Goal: Browse casually

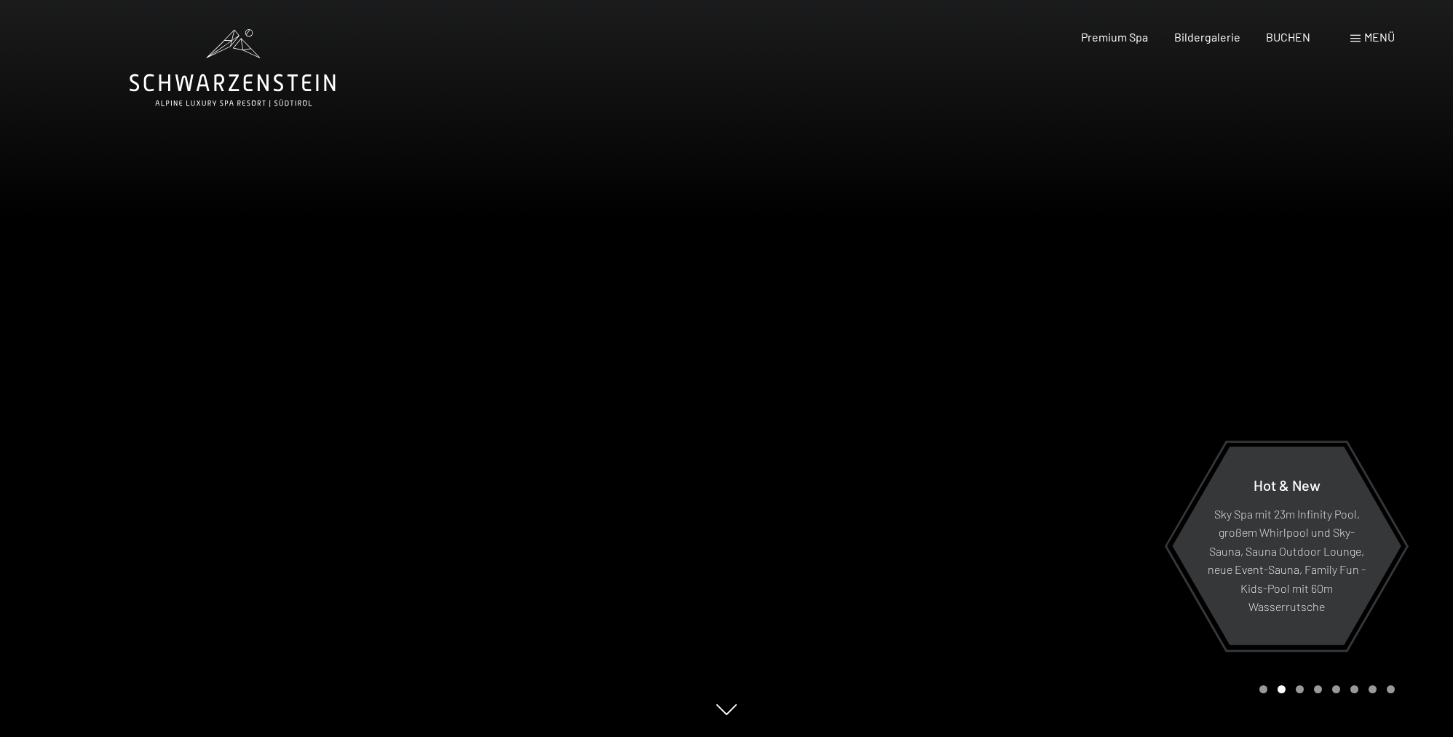
click at [945, 359] on div at bounding box center [1090, 368] width 727 height 737
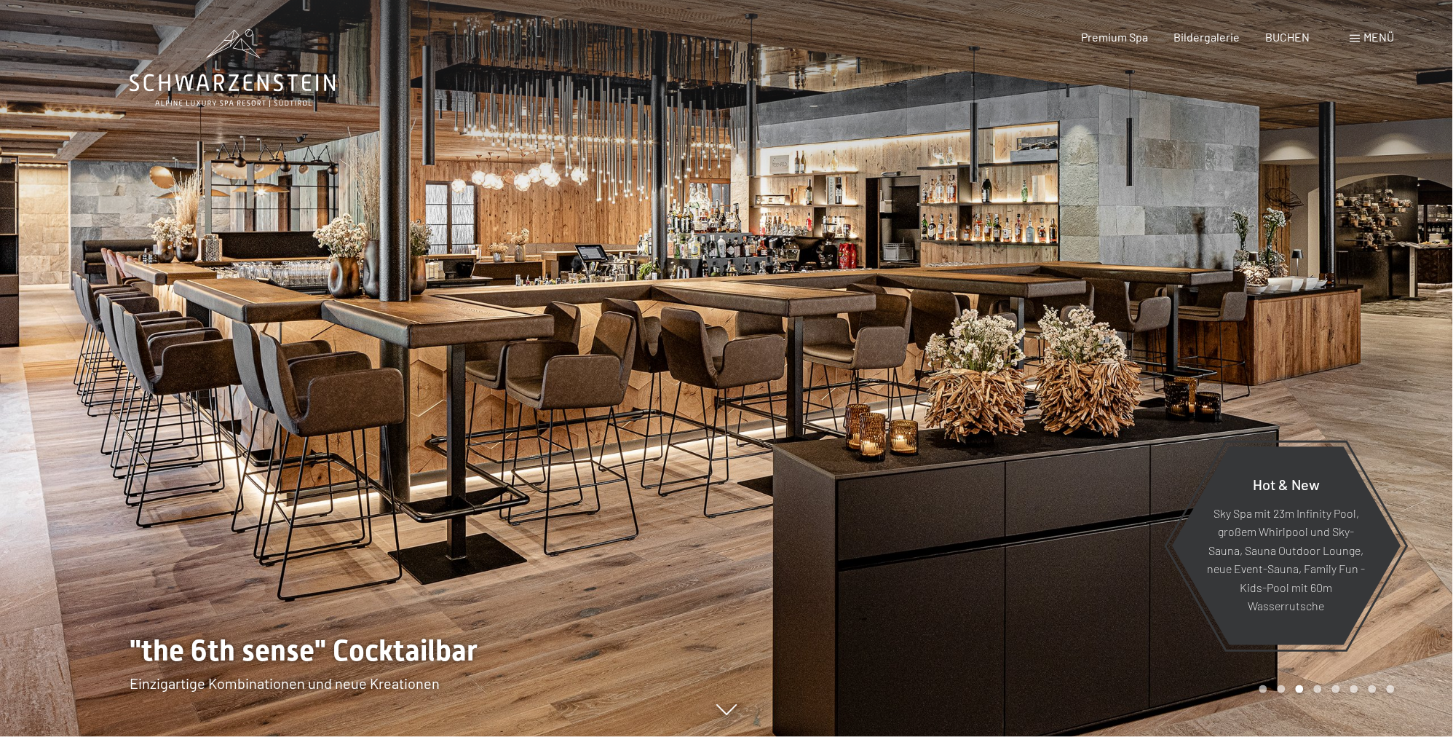
click at [950, 341] on div at bounding box center [1090, 368] width 727 height 737
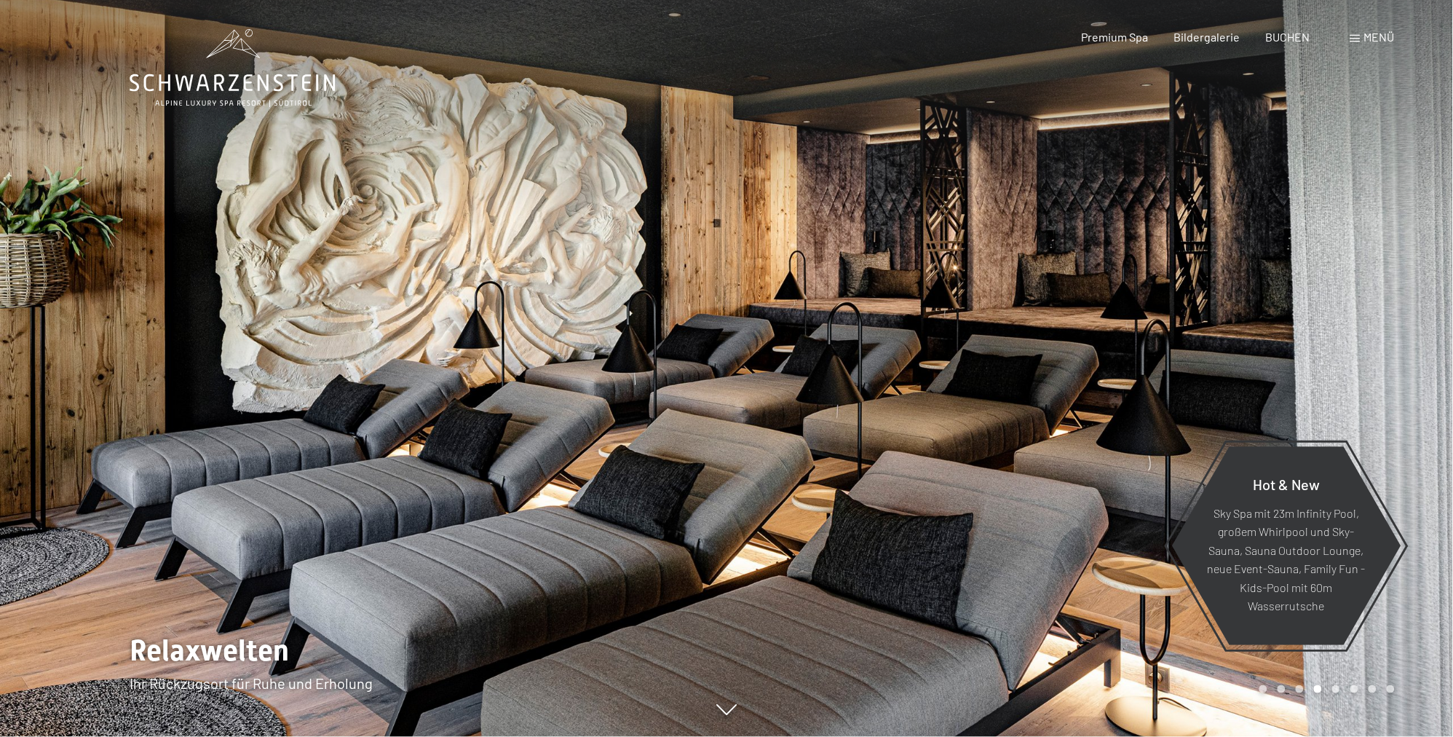
click at [950, 341] on div at bounding box center [1090, 368] width 727 height 737
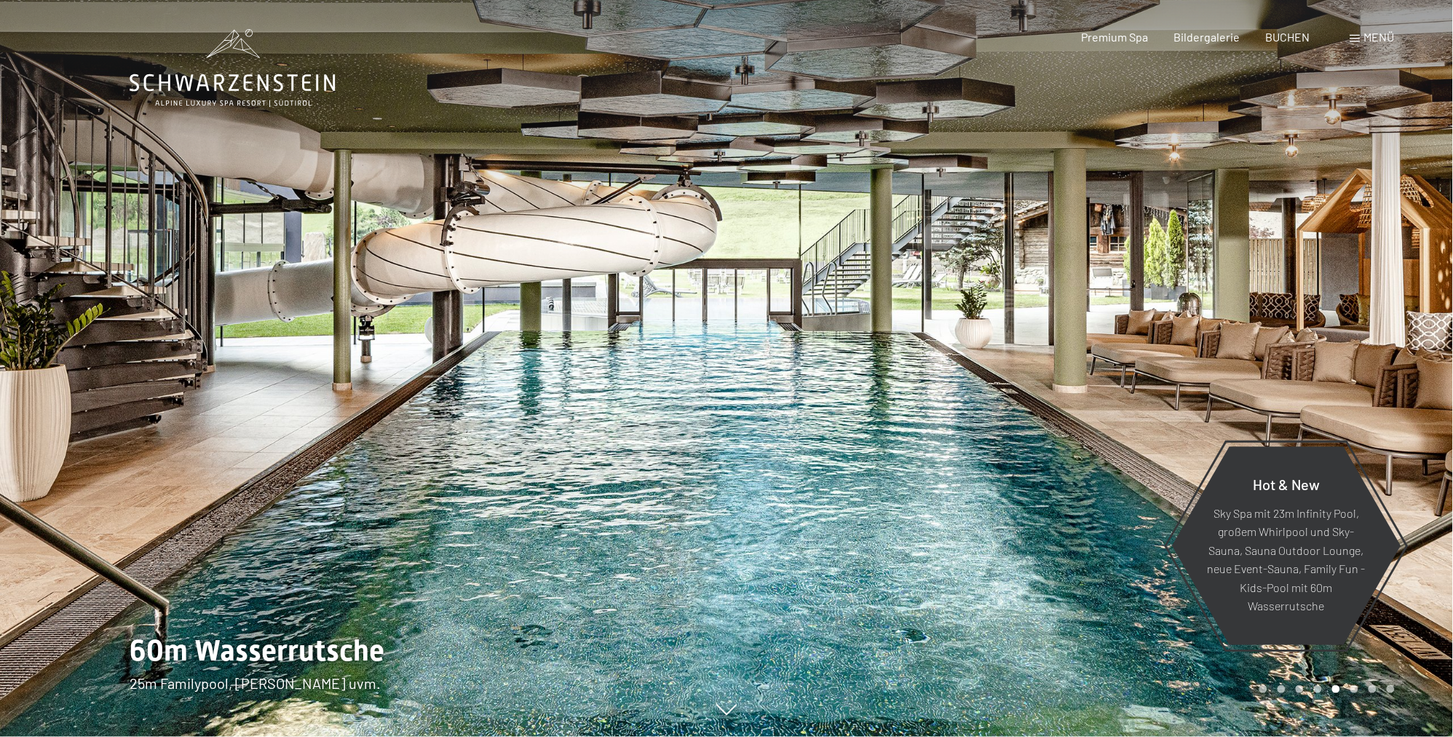
click at [950, 341] on div at bounding box center [1090, 368] width 727 height 737
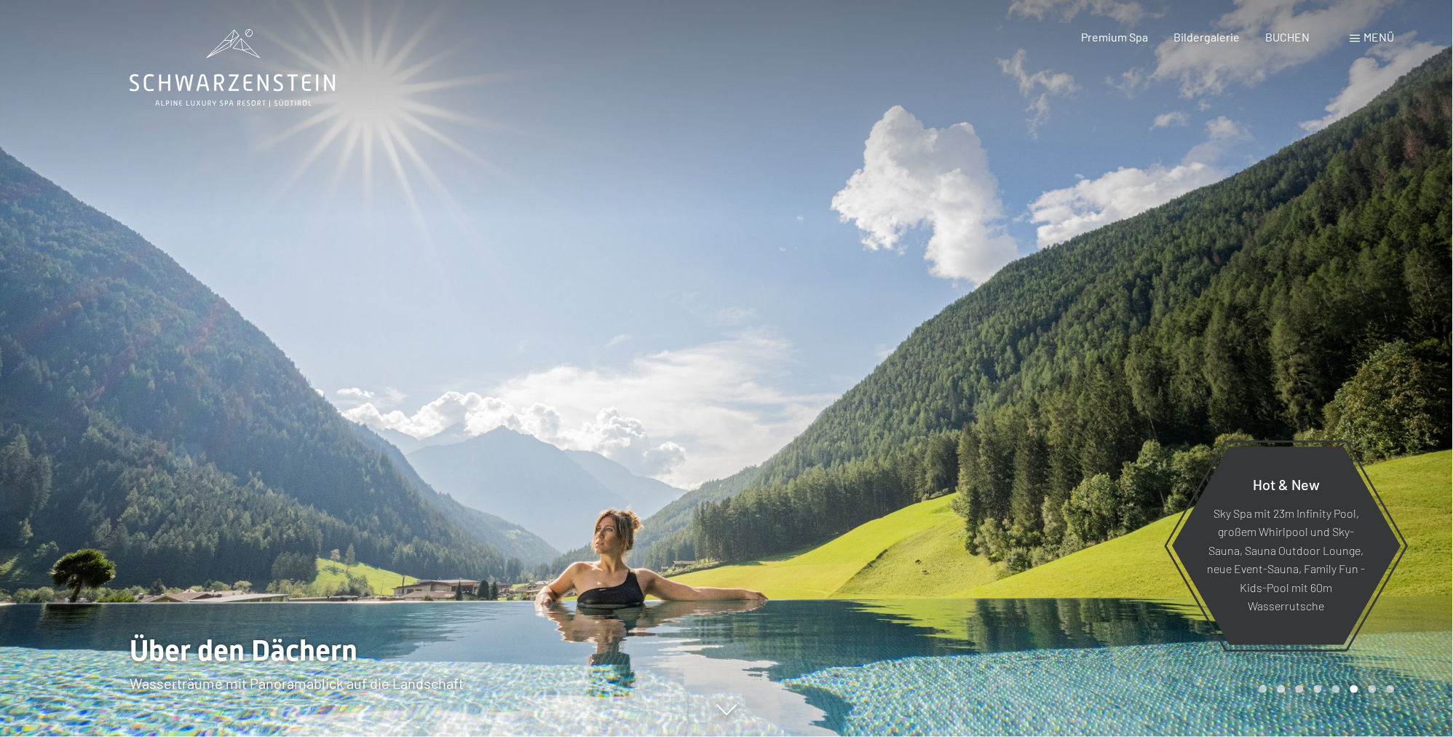
click at [950, 341] on div at bounding box center [1090, 368] width 727 height 737
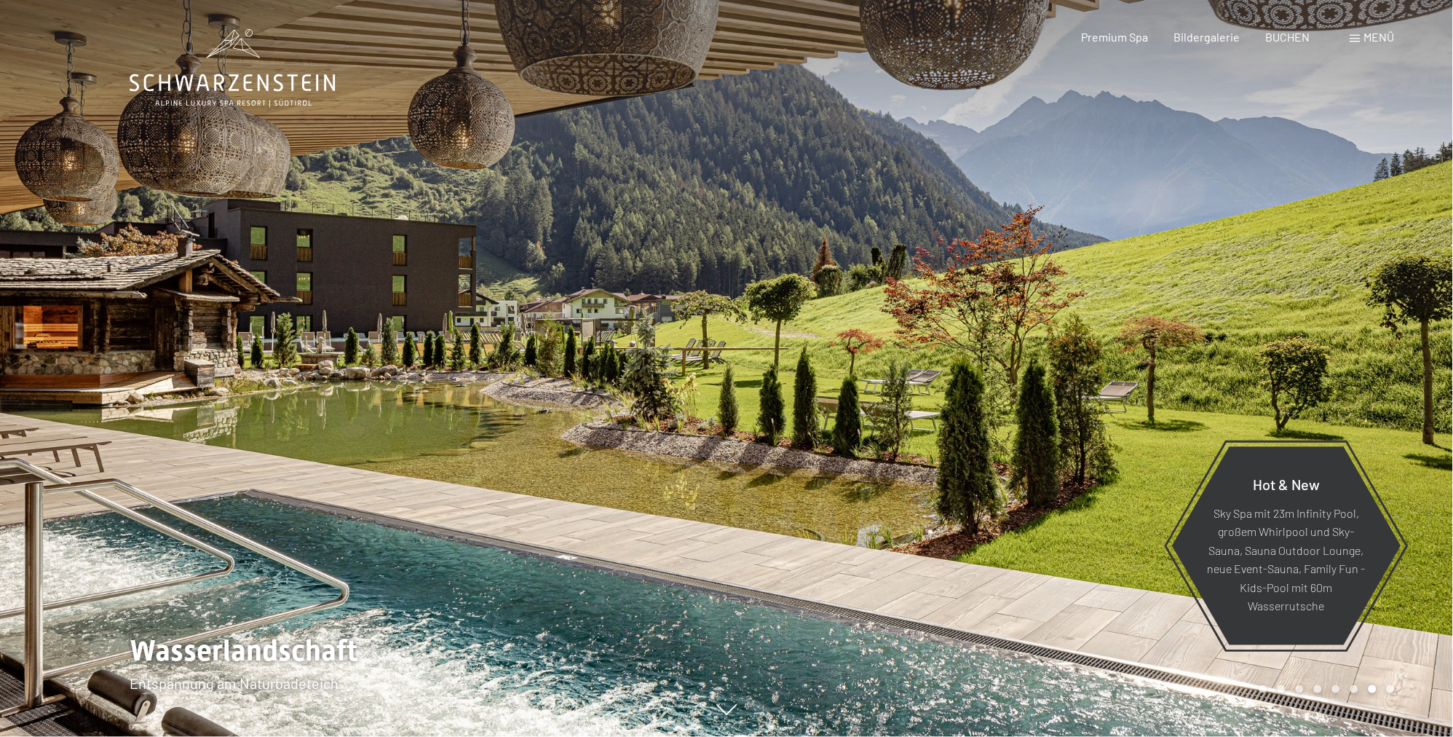
click at [950, 341] on div at bounding box center [1090, 368] width 727 height 737
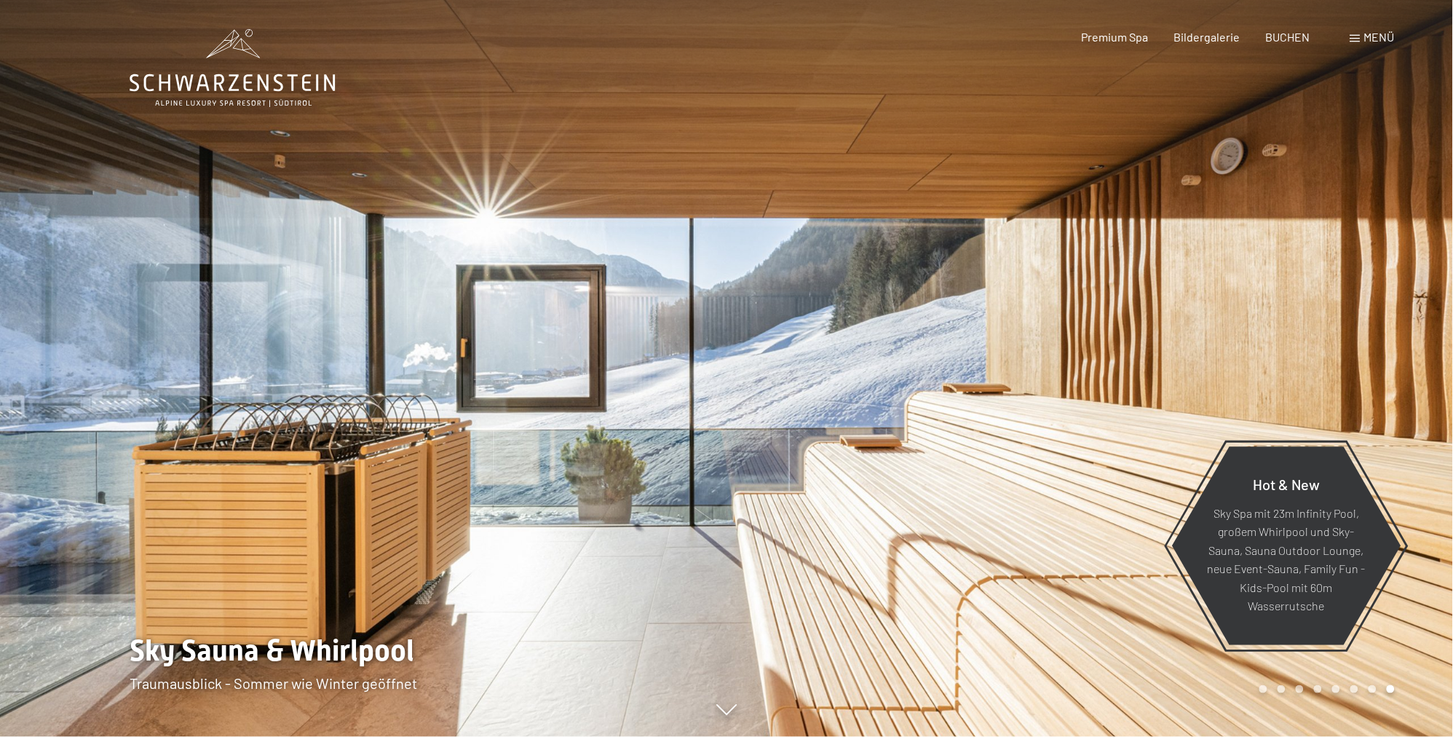
click at [950, 341] on div at bounding box center [1090, 368] width 727 height 737
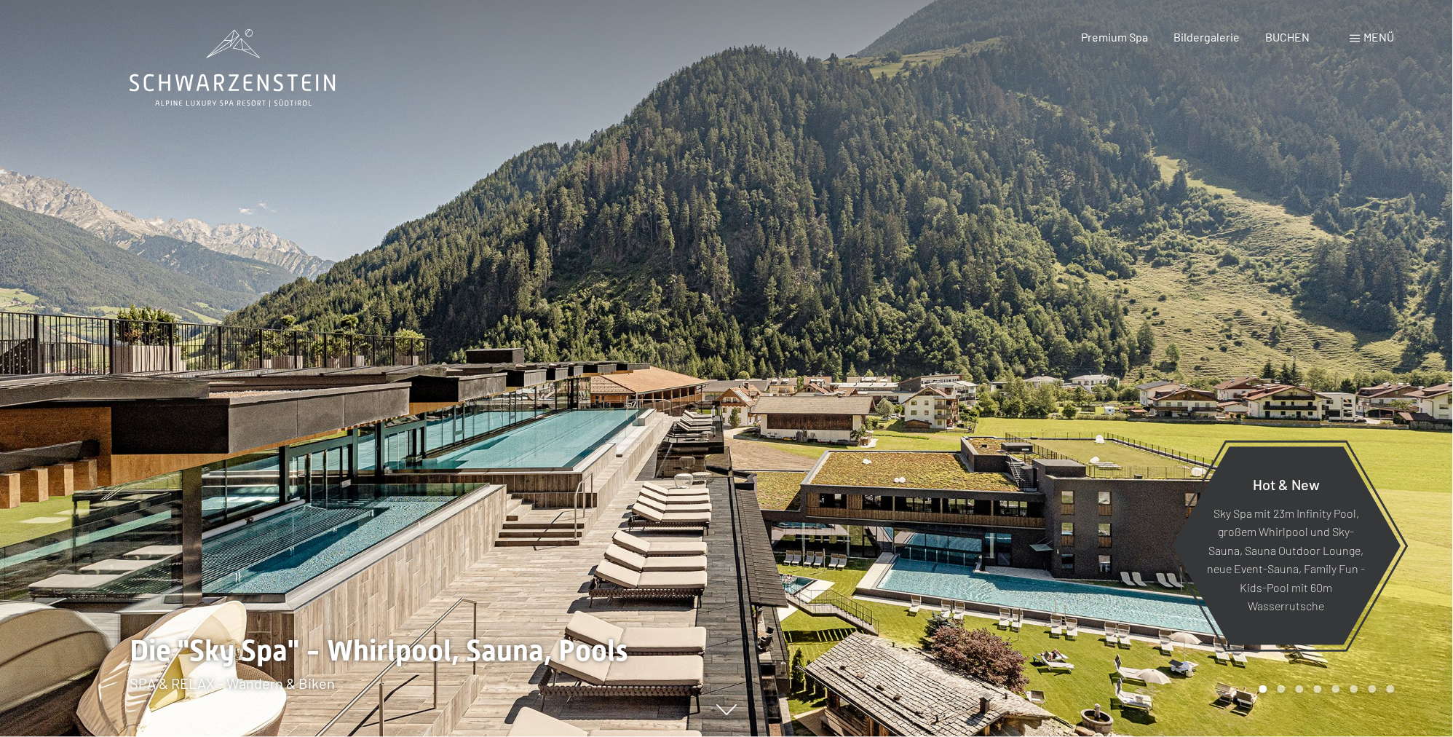
click at [950, 341] on div at bounding box center [1090, 368] width 727 height 737
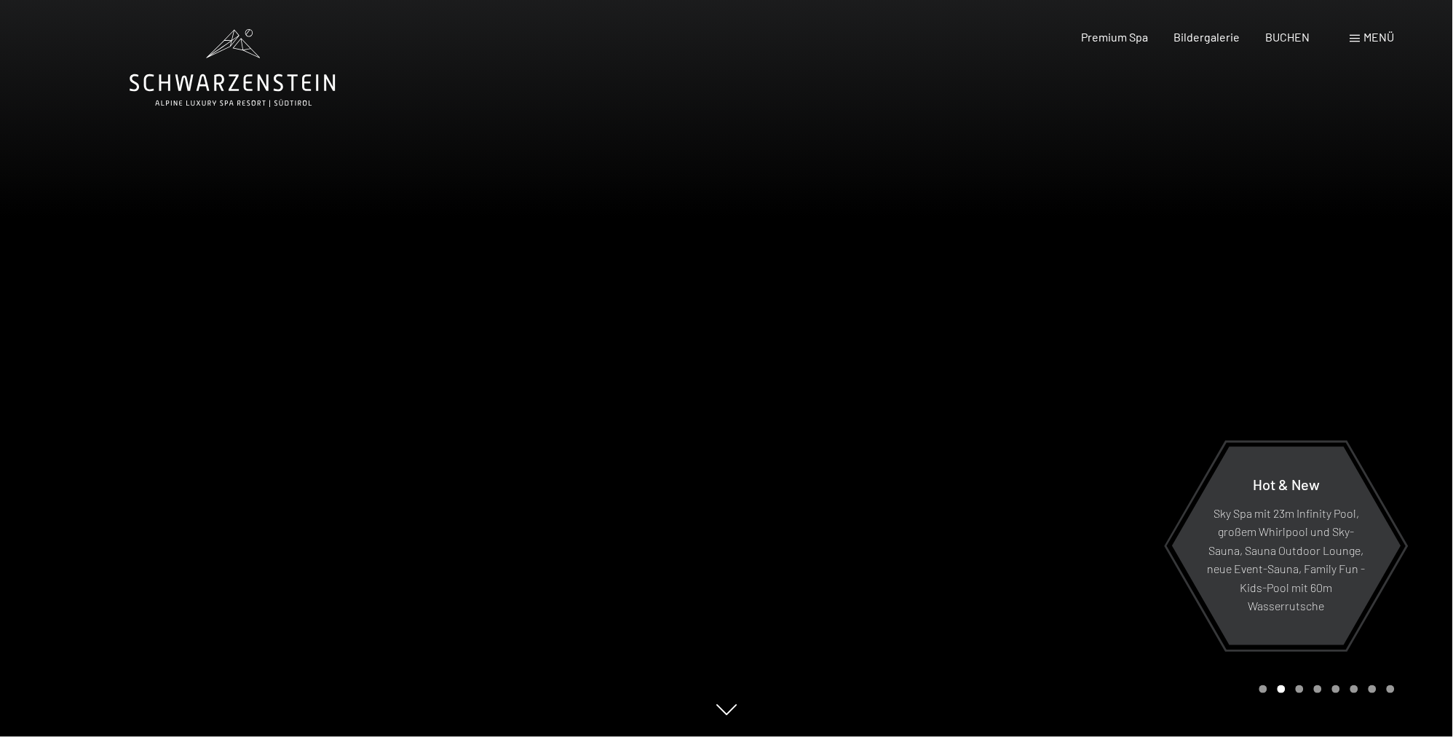
click at [950, 341] on div at bounding box center [1090, 368] width 727 height 737
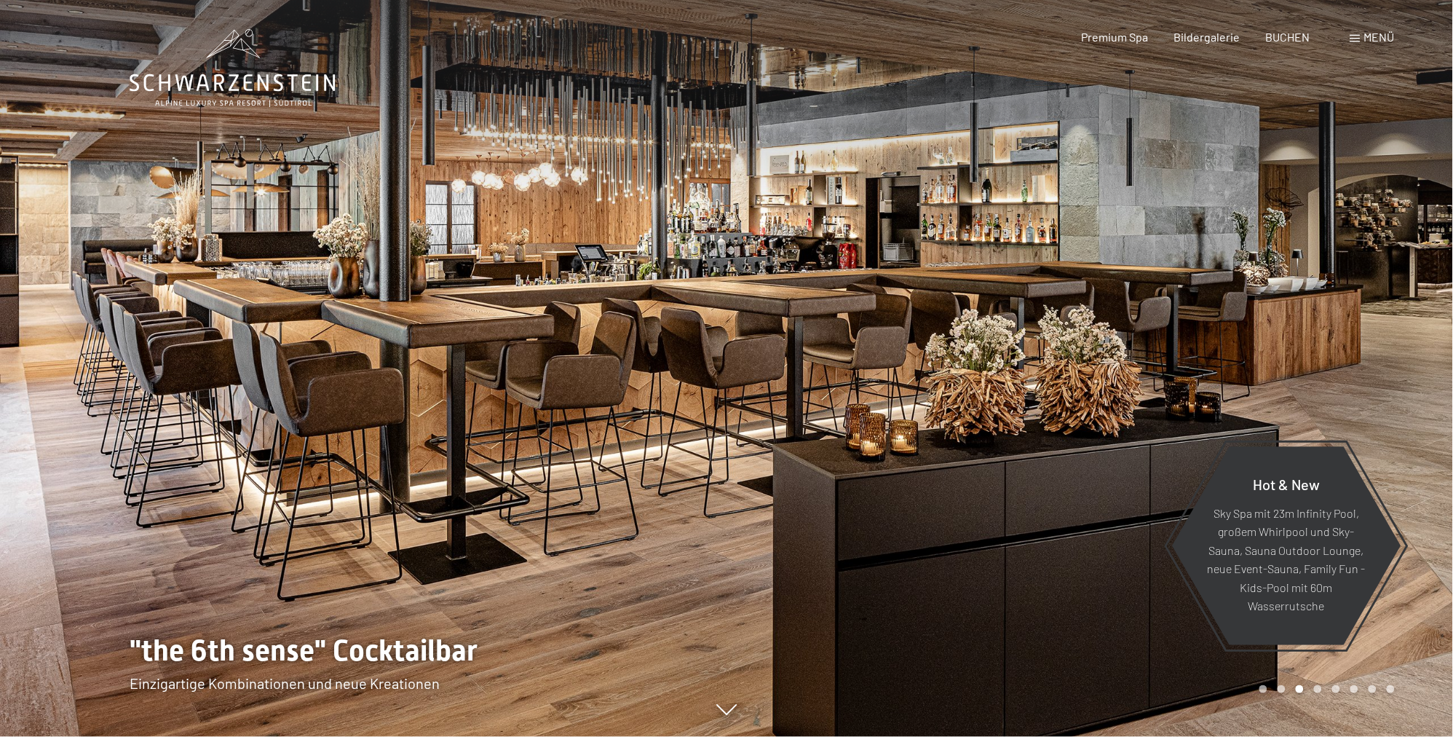
click at [950, 341] on div at bounding box center [1090, 368] width 727 height 737
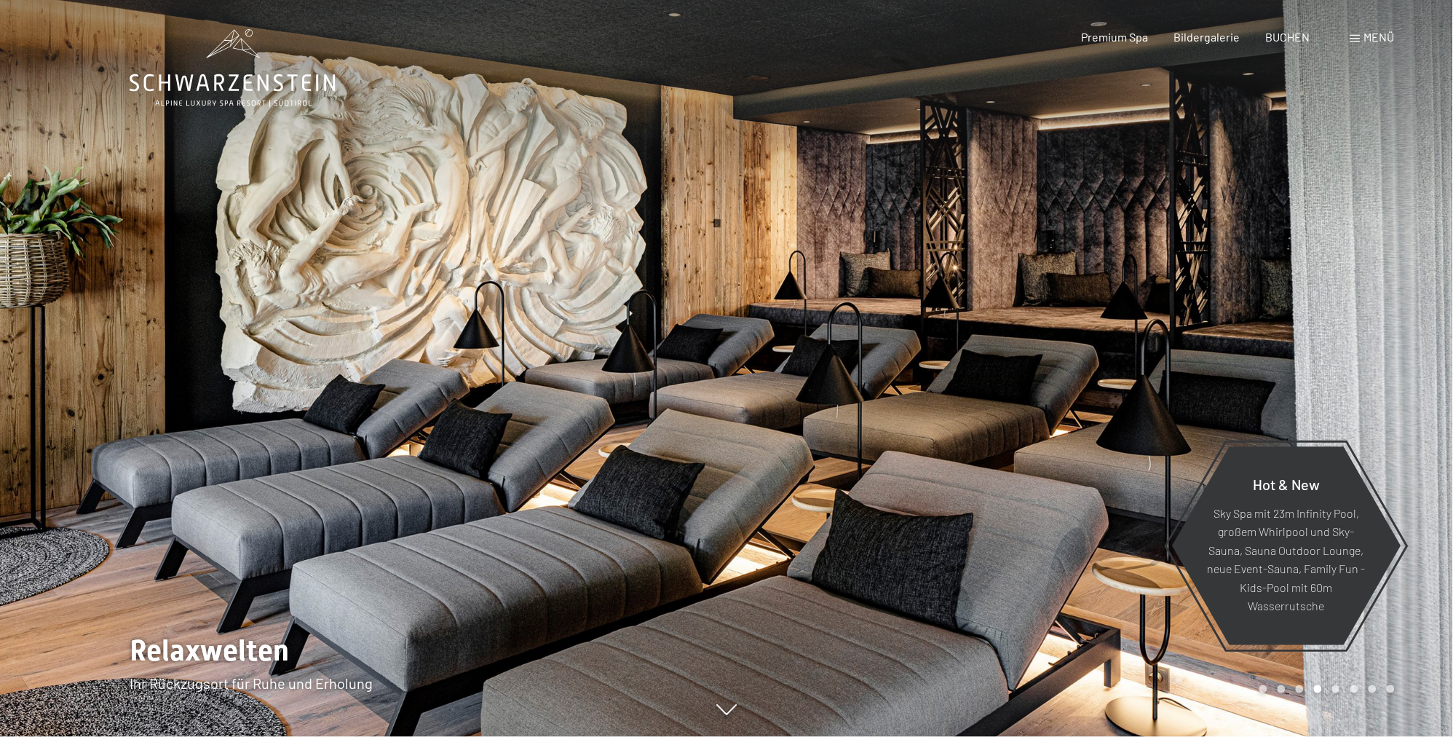
click at [950, 341] on div at bounding box center [1090, 368] width 727 height 737
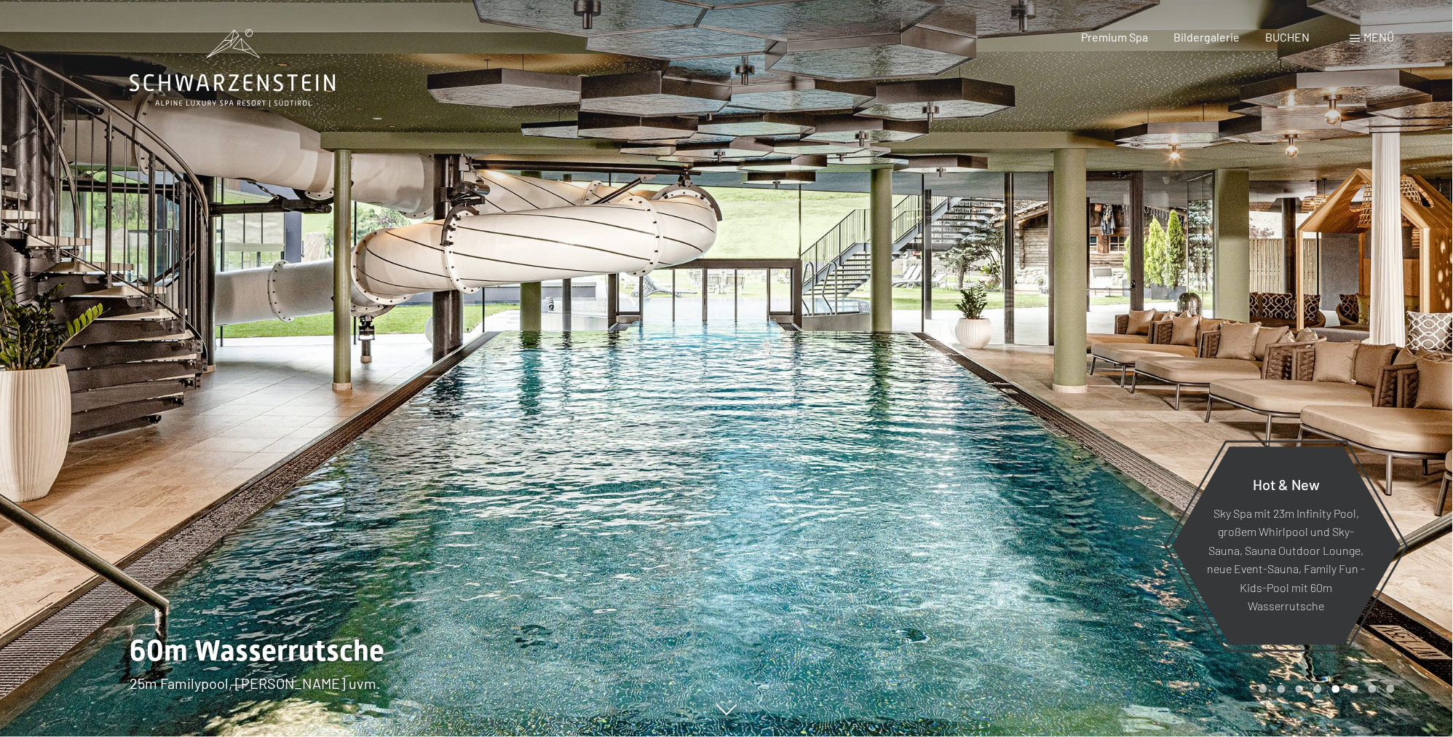
click at [950, 341] on div at bounding box center [1090, 368] width 727 height 737
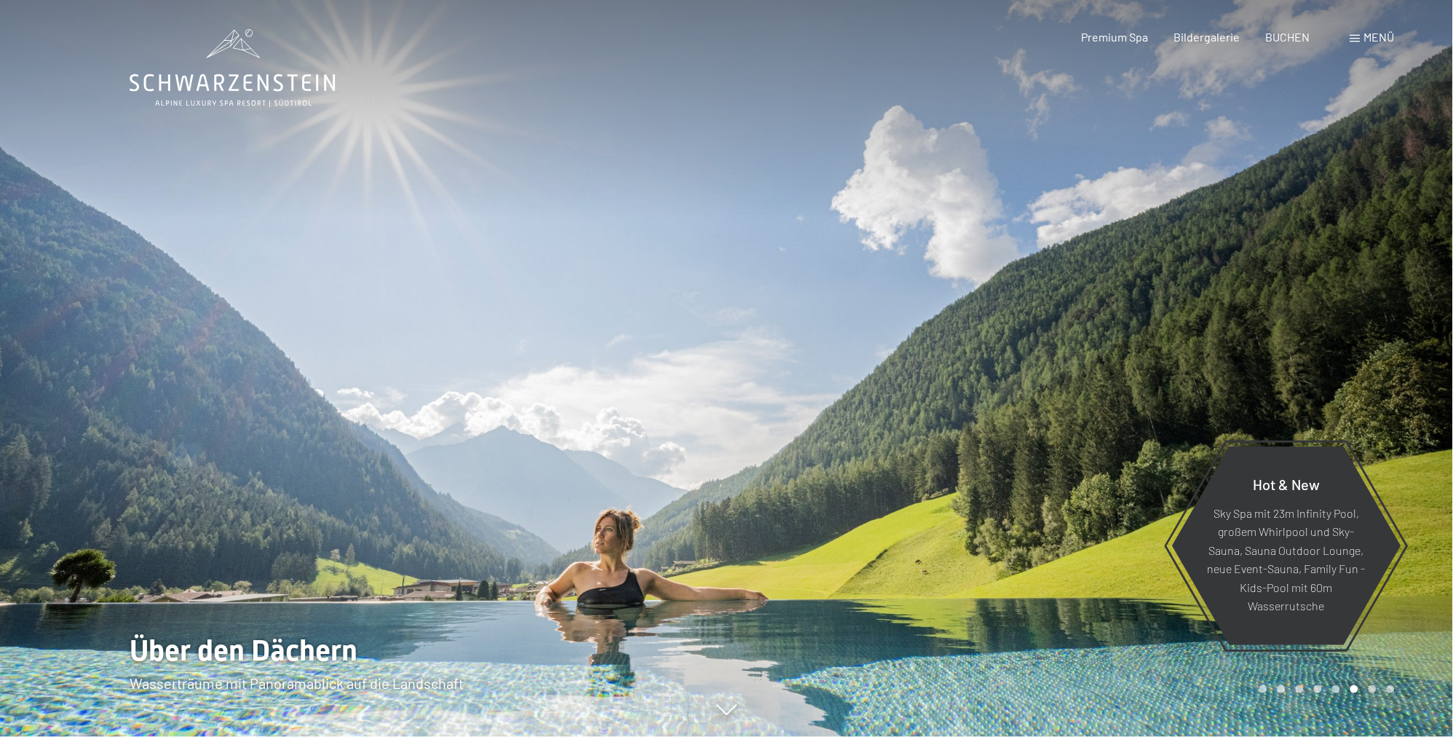
click at [950, 341] on div at bounding box center [1090, 368] width 727 height 737
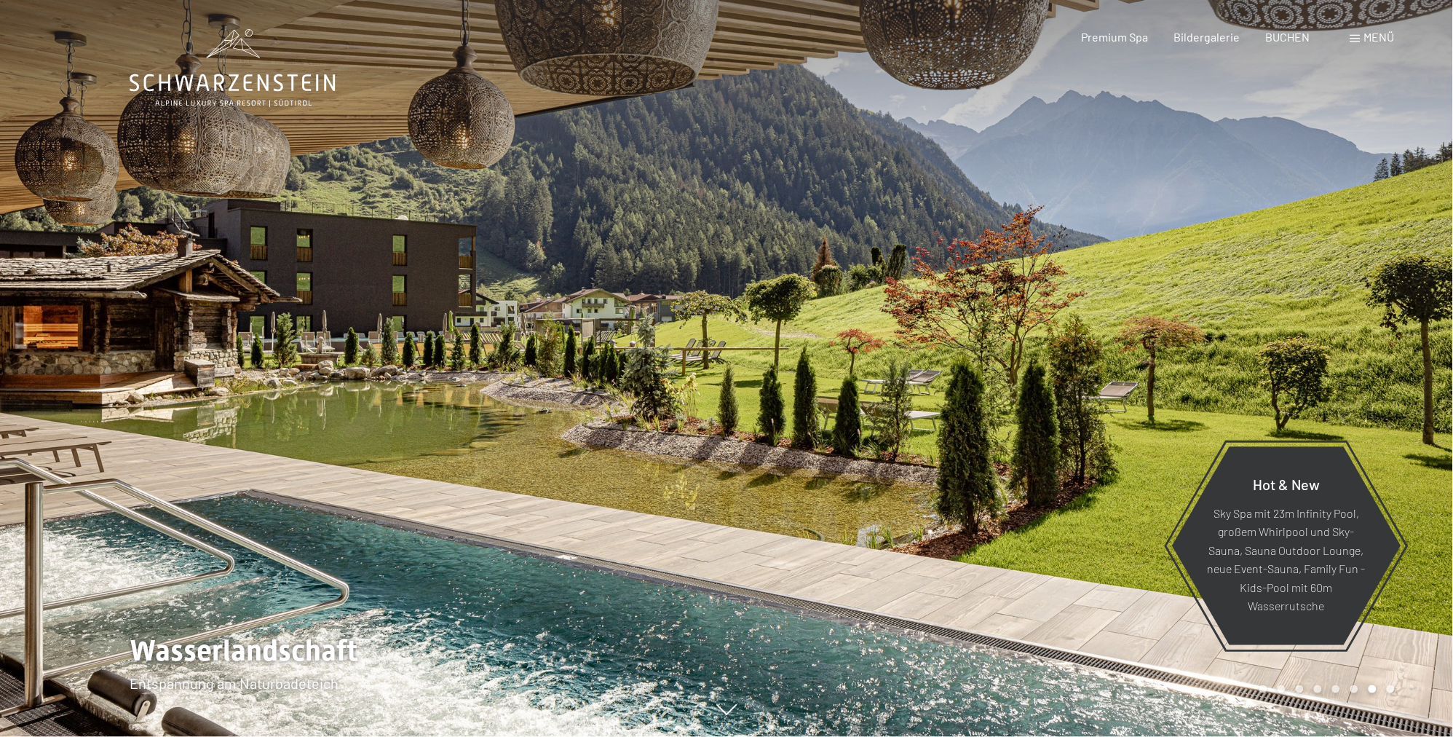
click at [950, 341] on div at bounding box center [1090, 368] width 727 height 737
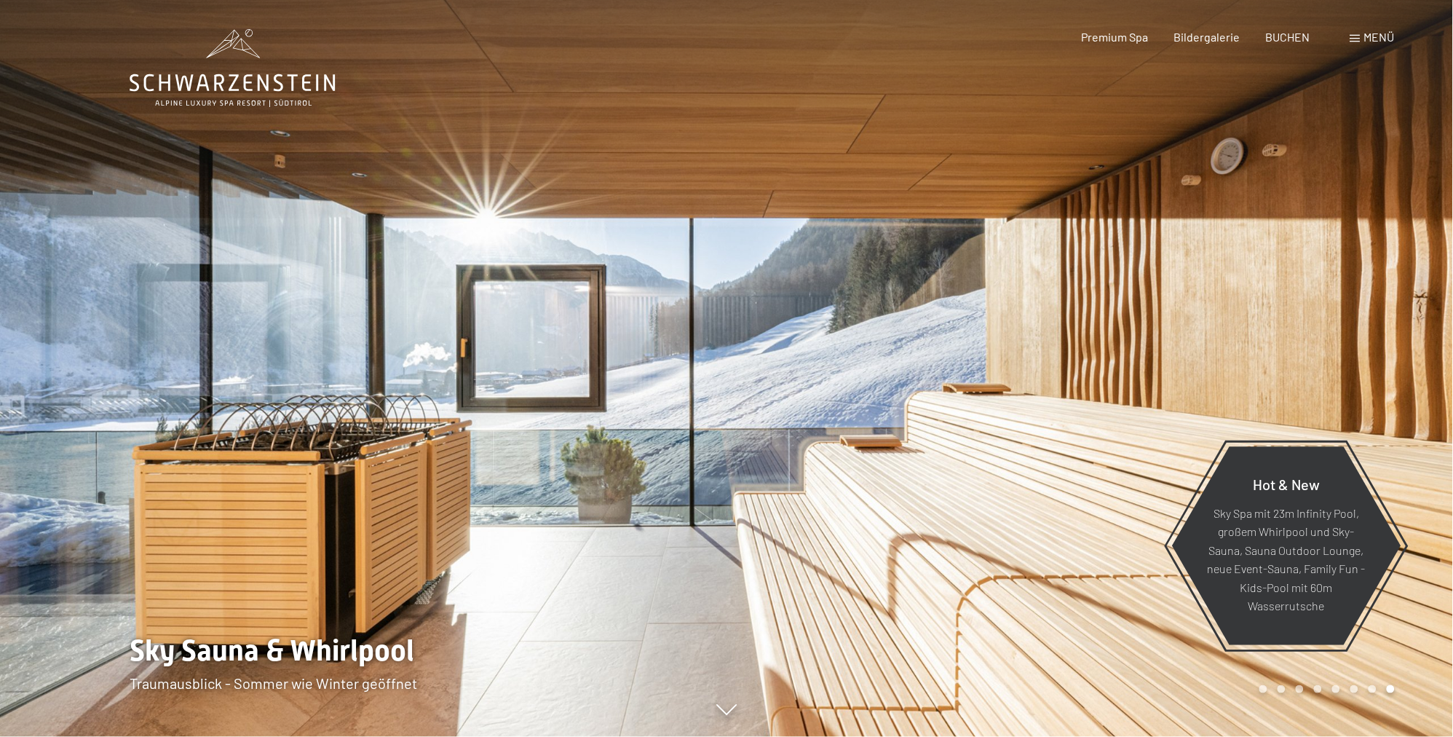
click at [950, 341] on div at bounding box center [1090, 368] width 727 height 737
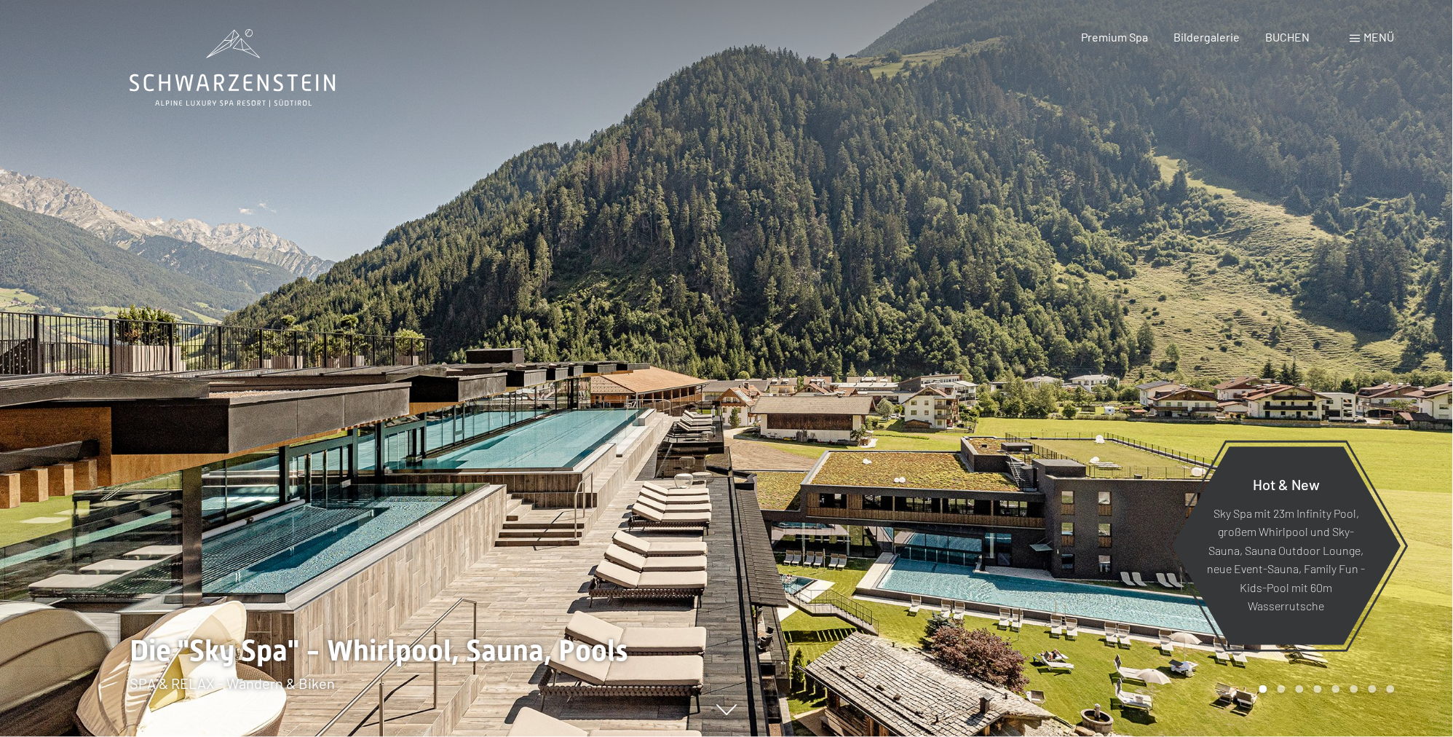
click at [950, 341] on div at bounding box center [1090, 368] width 727 height 737
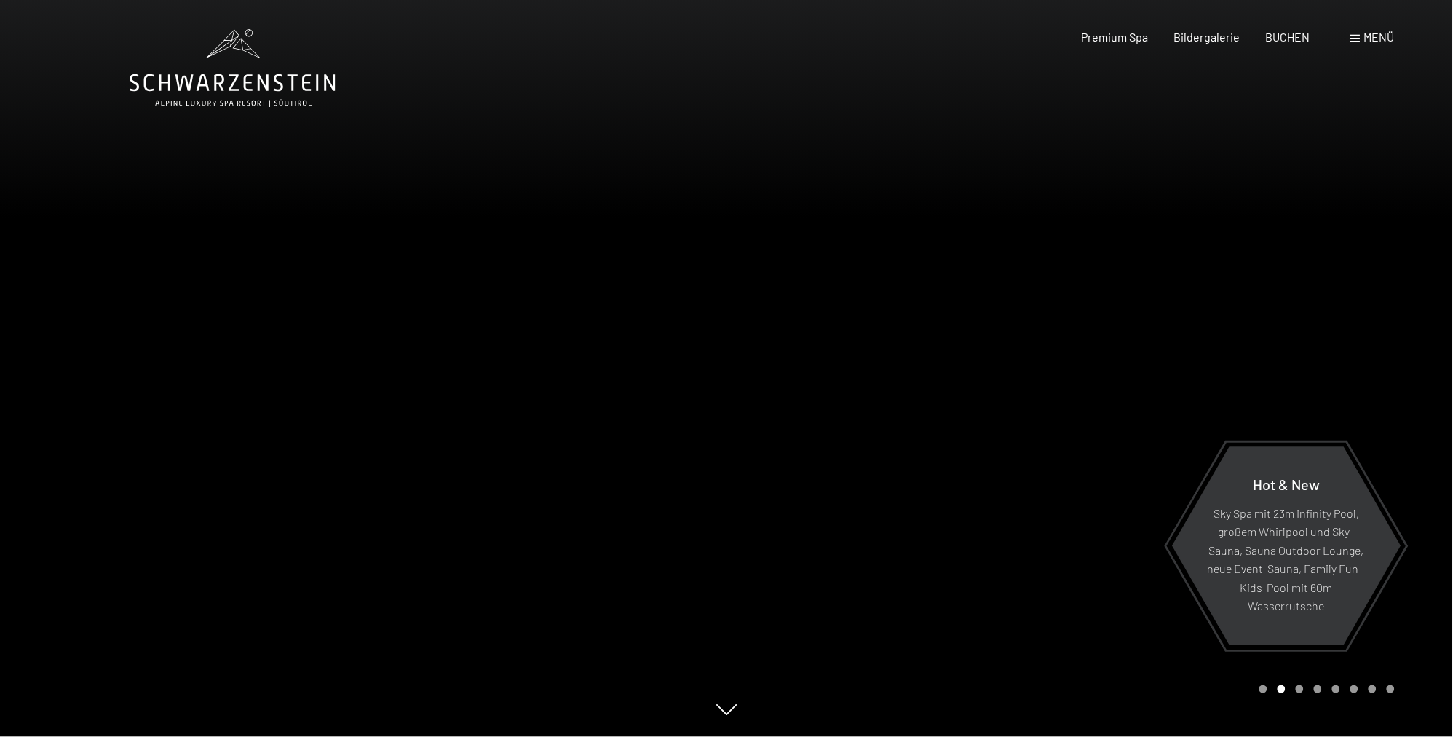
click at [843, 213] on div at bounding box center [1090, 368] width 727 height 737
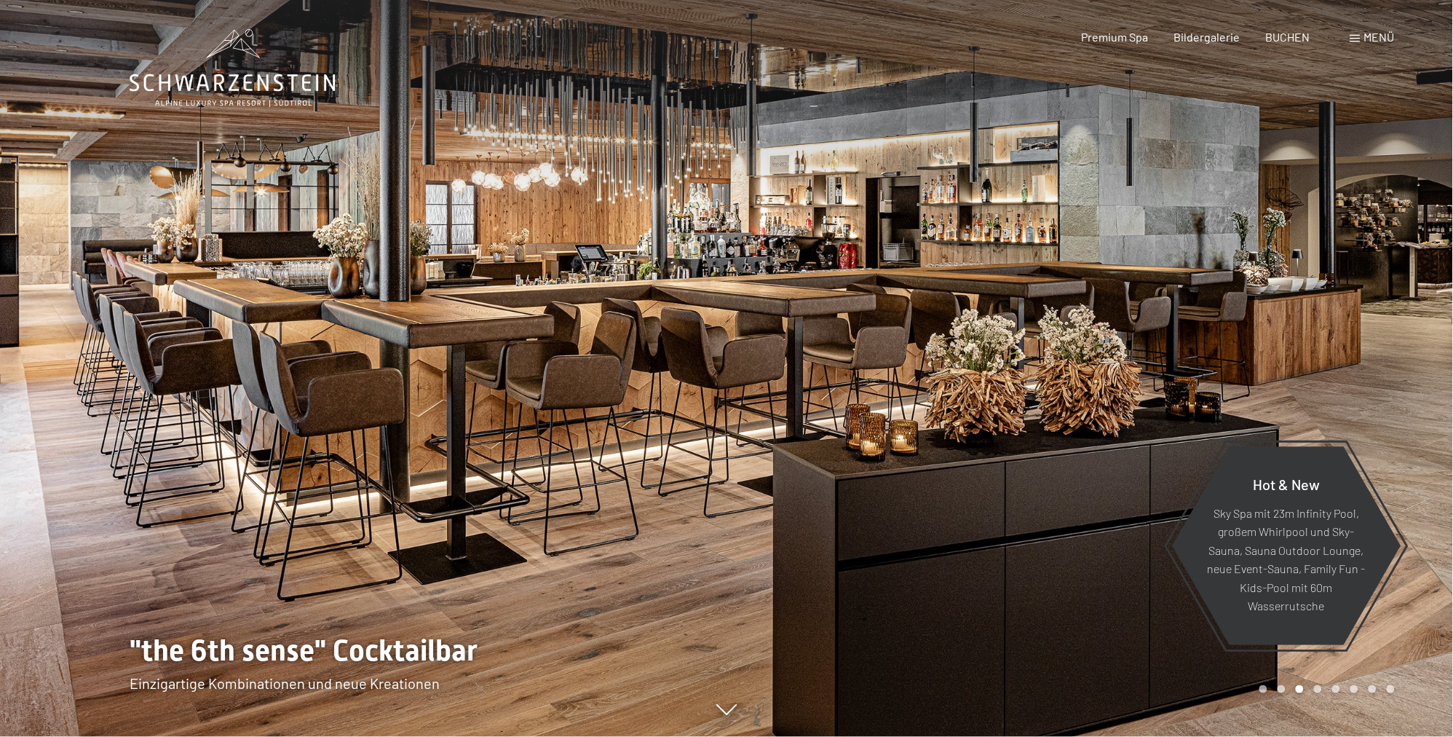
click at [843, 213] on div at bounding box center [1090, 368] width 727 height 737
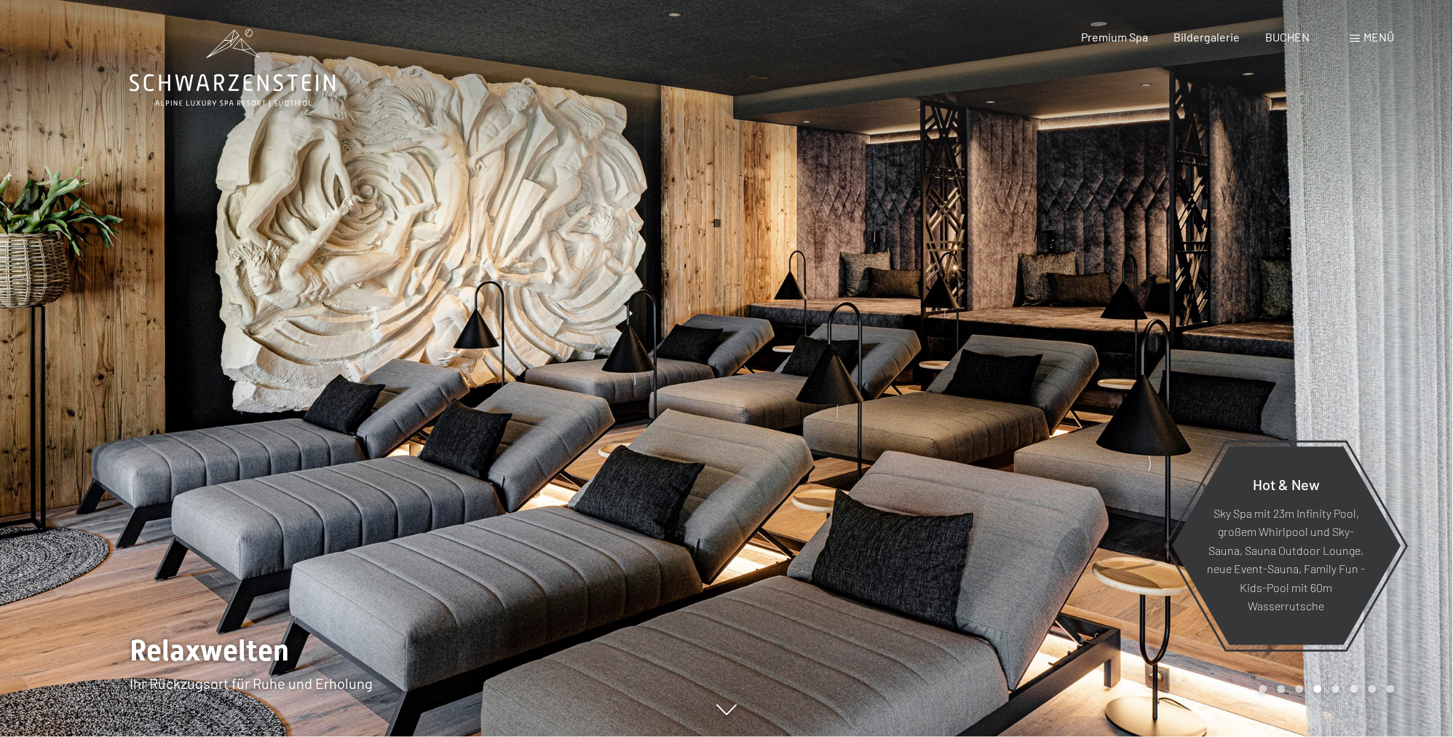
click at [843, 213] on div at bounding box center [1090, 368] width 727 height 737
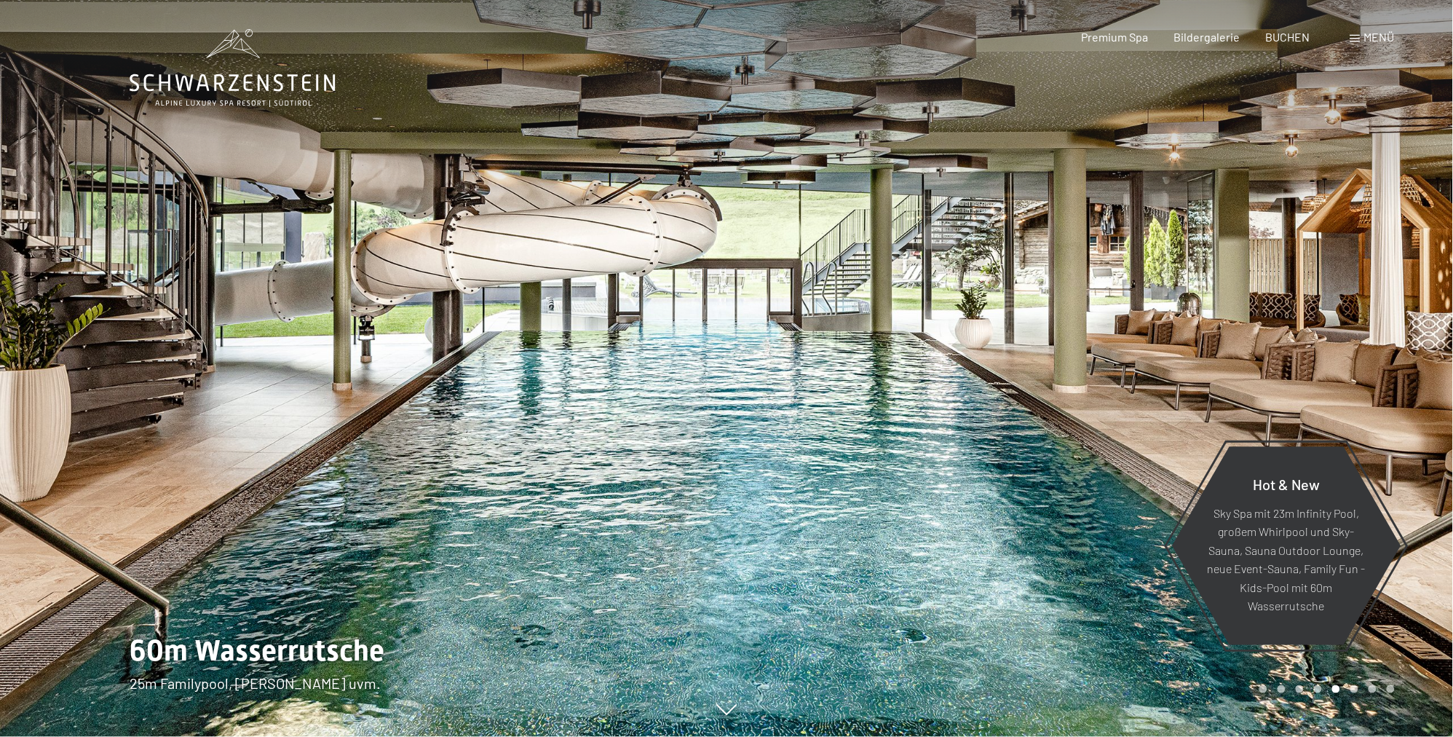
click at [843, 213] on div at bounding box center [1090, 368] width 727 height 737
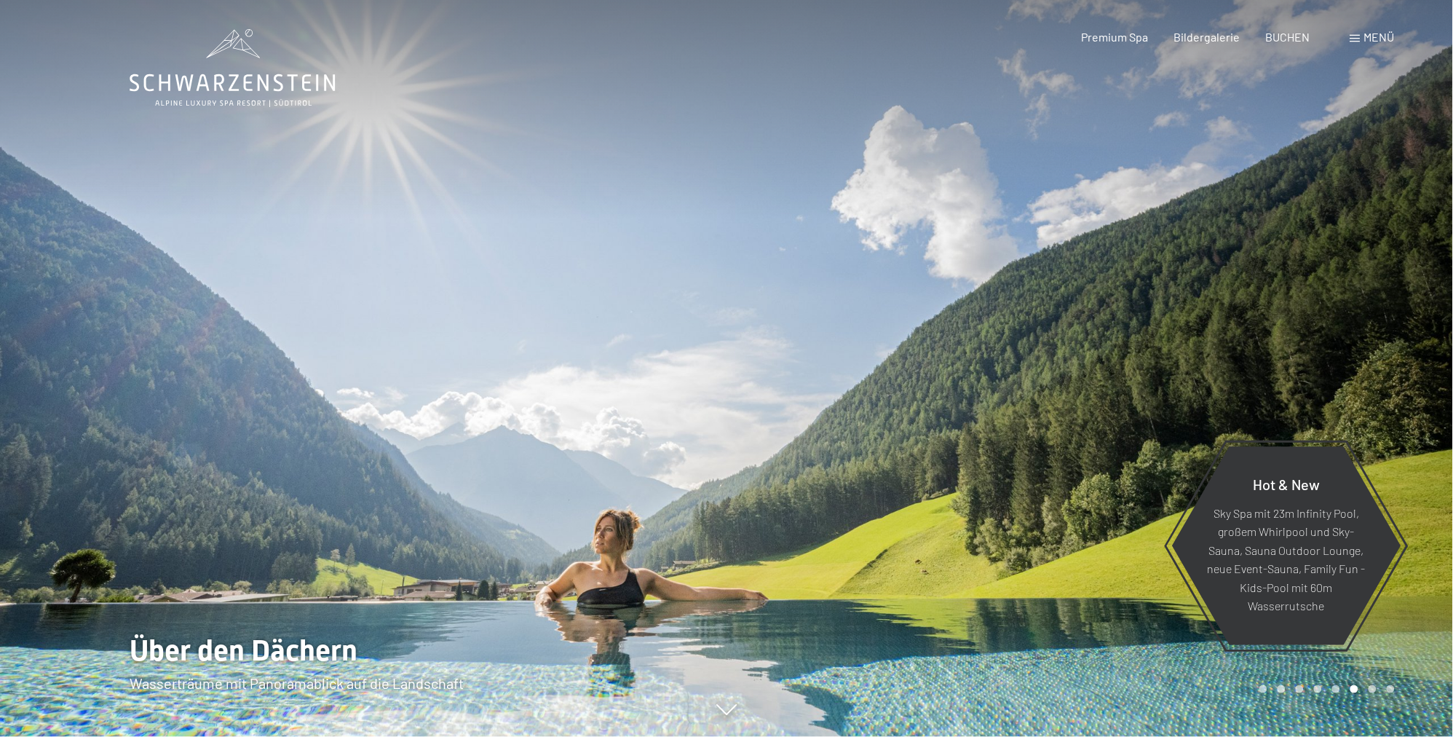
click at [843, 213] on div at bounding box center [1090, 368] width 727 height 737
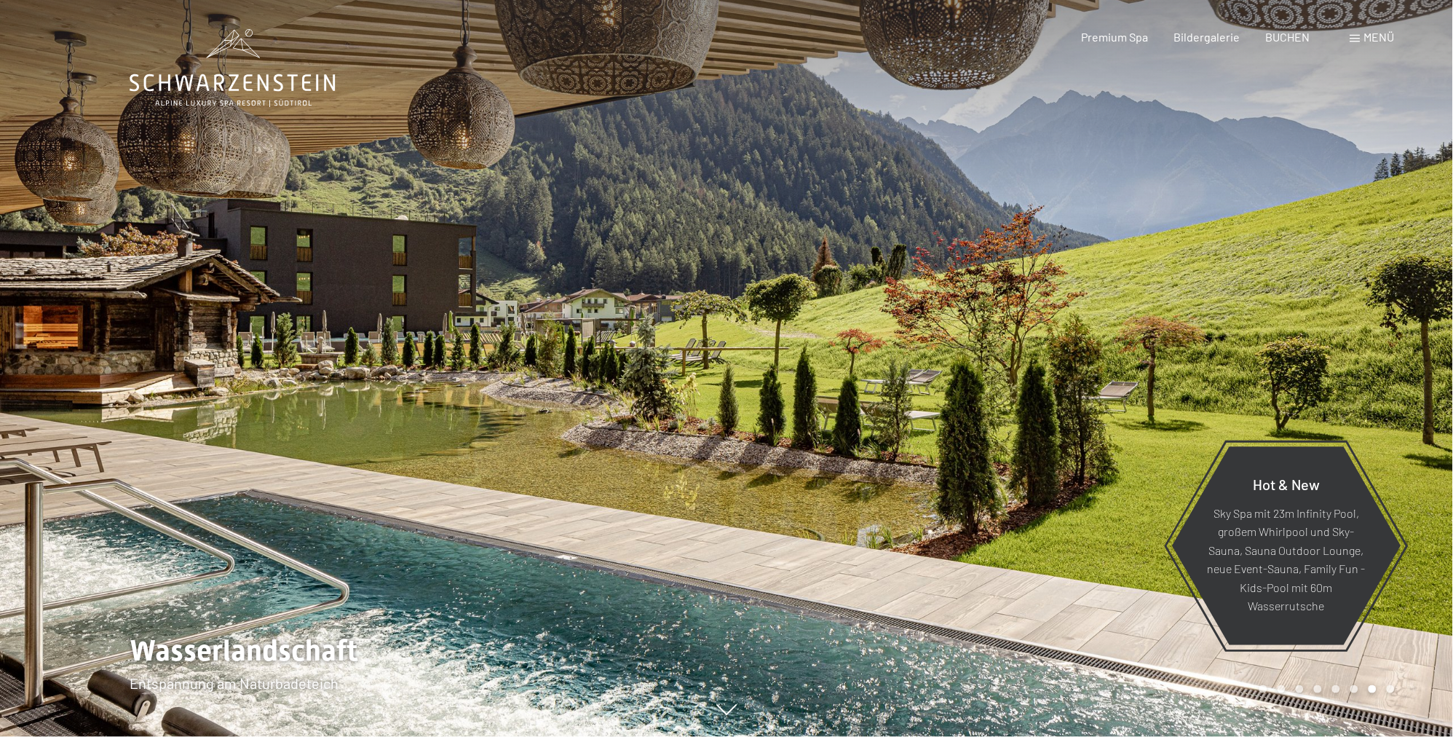
click at [843, 213] on div at bounding box center [1090, 368] width 727 height 737
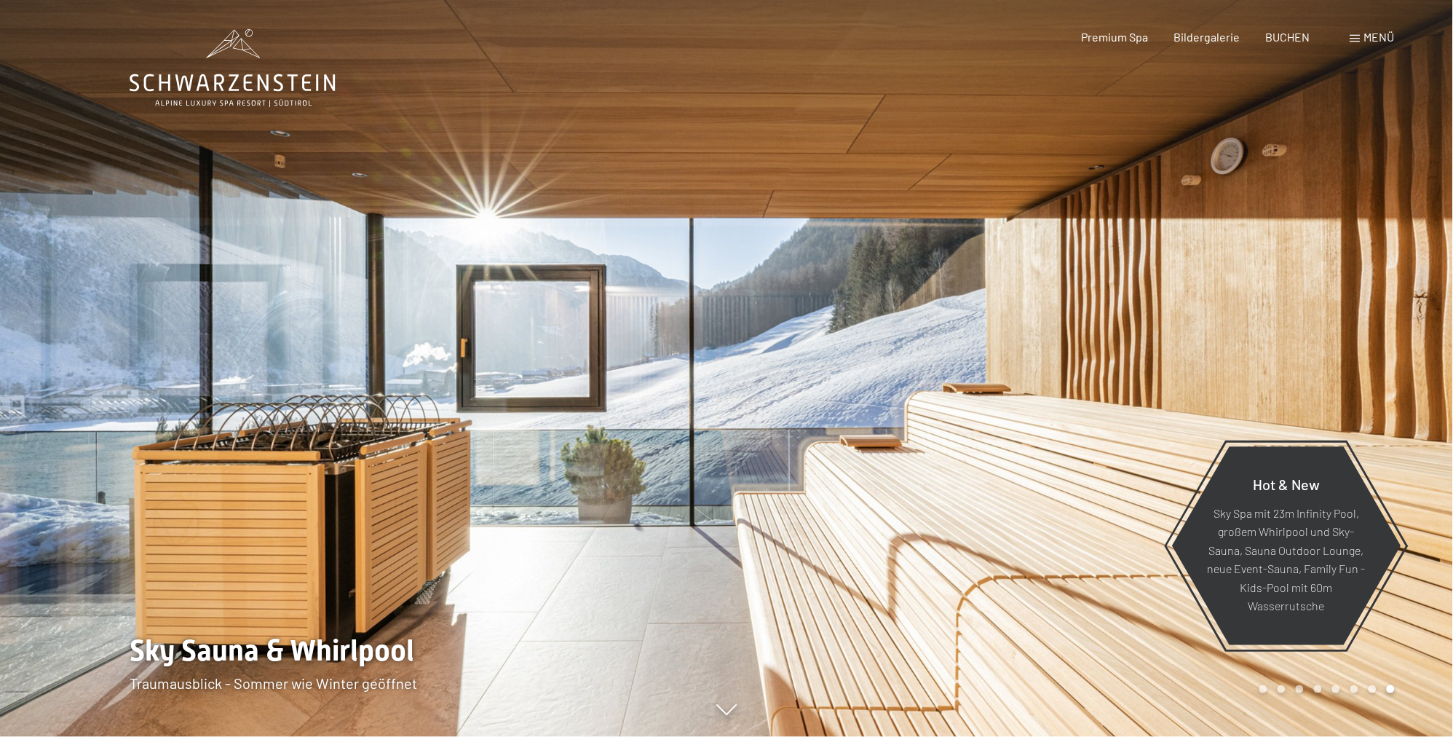
click at [843, 213] on div at bounding box center [1090, 368] width 727 height 737
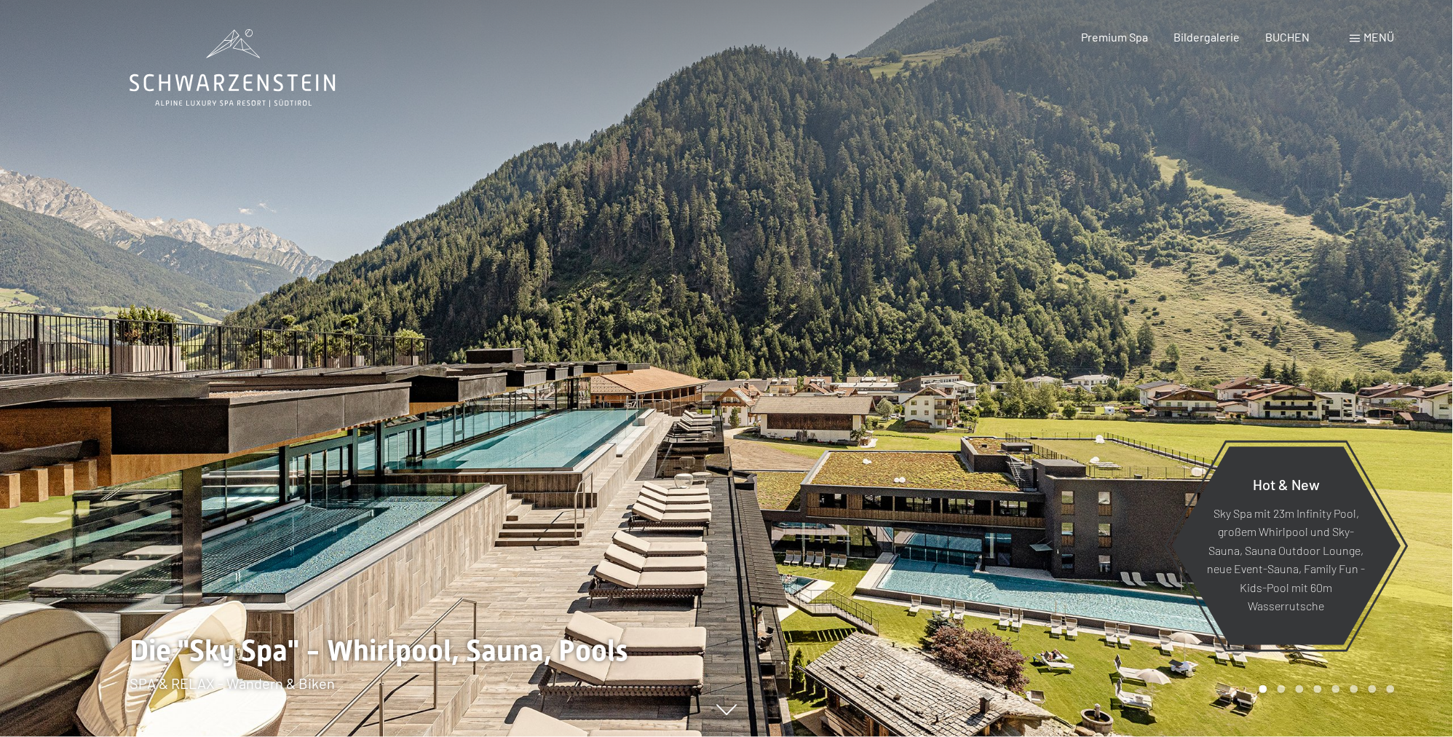
click at [843, 213] on div at bounding box center [1090, 368] width 727 height 737
